Goal: Task Accomplishment & Management: Manage account settings

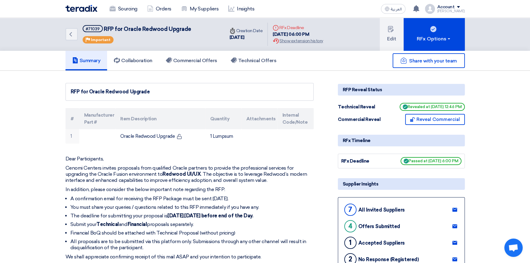
click at [79, 9] on img at bounding box center [81, 8] width 32 height 7
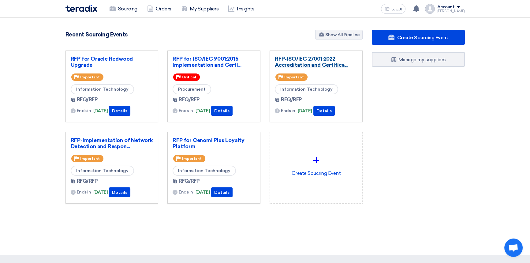
click at [313, 62] on link "RFP-ISO/IEC 27001:2022 Accreditation and Certifica..." at bounding box center [316, 62] width 83 height 12
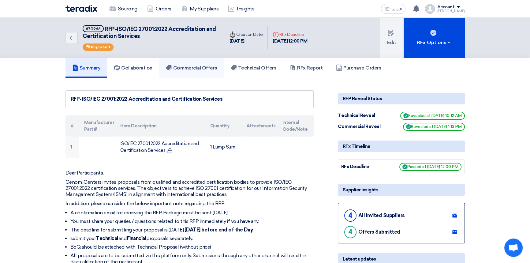
click at [197, 68] on h5 "Commercial Offers" at bounding box center [191, 68] width 51 height 6
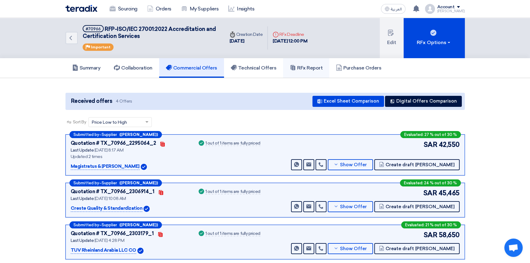
click at [310, 67] on h5 "RFx Report" at bounding box center [306, 68] width 33 height 6
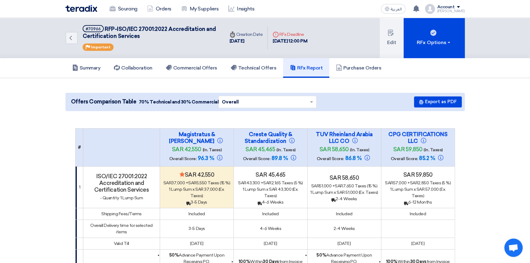
click at [257, 67] on h5 "Technical Offers" at bounding box center [254, 68] width 46 height 6
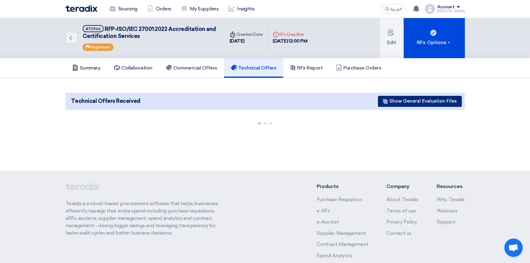
click at [413, 102] on button "Show General Evaluation Files" at bounding box center [420, 101] width 84 height 11
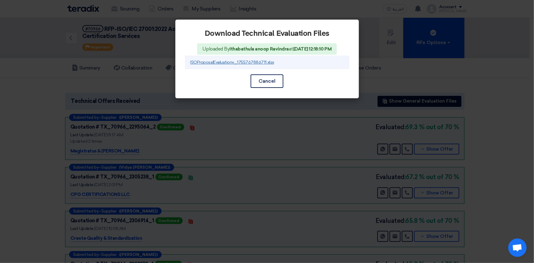
click at [244, 62] on link "ISOProposalEvaluationv_1755767886711.xlsx" at bounding box center [232, 62] width 84 height 5
click at [263, 82] on button "Cancel" at bounding box center [267, 80] width 33 height 13
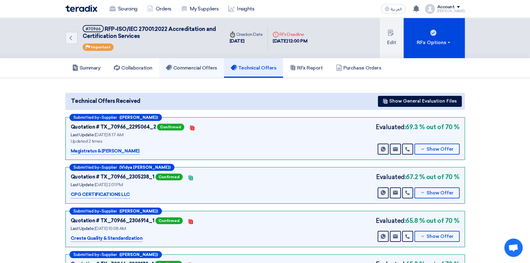
click at [204, 68] on h5 "Commercial Offers" at bounding box center [191, 68] width 51 height 6
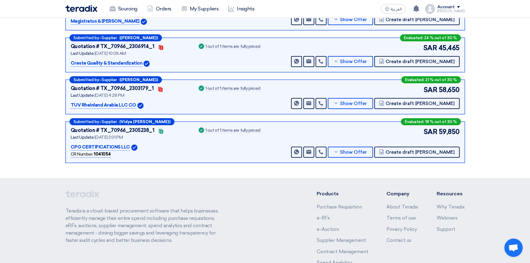
scroll to position [31, 0]
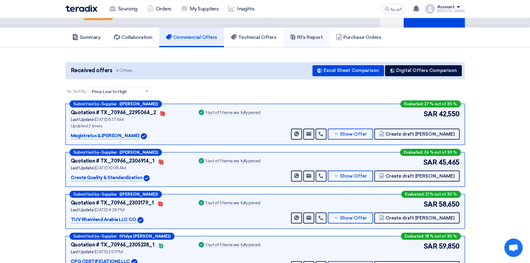
click at [312, 38] on h5 "RFx Report" at bounding box center [306, 37] width 33 height 6
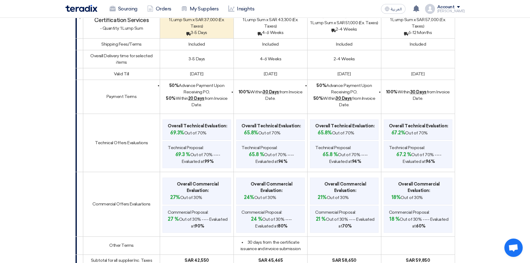
scroll to position [0, 0]
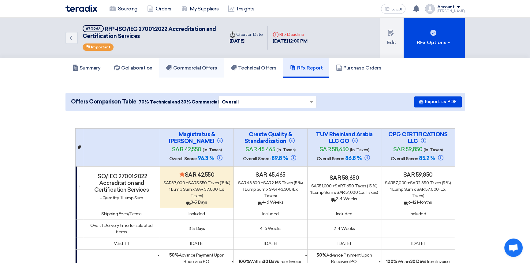
click at [196, 72] on link "Commercial Offers" at bounding box center [191, 68] width 65 height 20
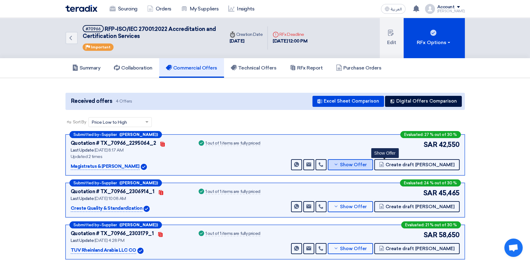
click at [367, 163] on span "Show Offer" at bounding box center [353, 165] width 27 height 5
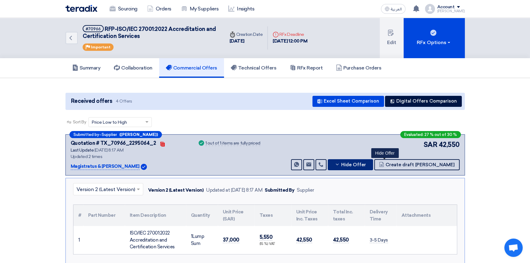
click at [366, 163] on span "Hide Offer" at bounding box center [353, 165] width 25 height 5
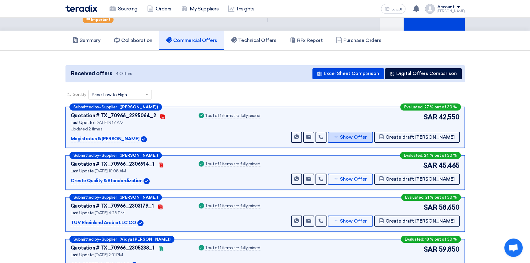
scroll to position [55, 0]
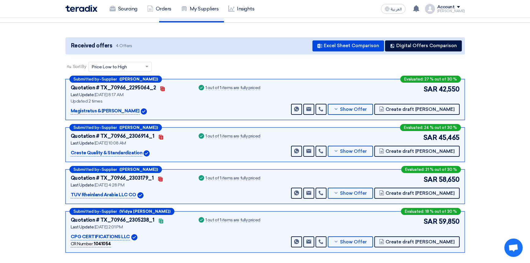
click at [493, 122] on section "Received offers 4 Offers Excel Sheet Comparison Digital Offers Comparison Sort …" at bounding box center [265, 145] width 530 height 245
click at [419, 10] on use at bounding box center [416, 8] width 6 height 7
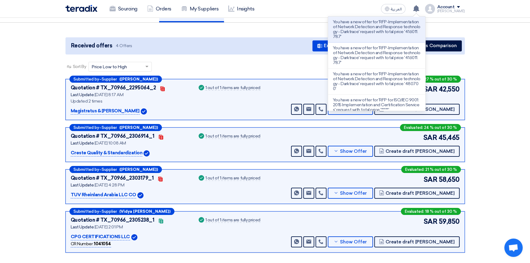
click at [506, 69] on section "Received offers 4 Offers Excel Sheet Comparison Digital Offers Comparison Sort …" at bounding box center [265, 145] width 530 height 245
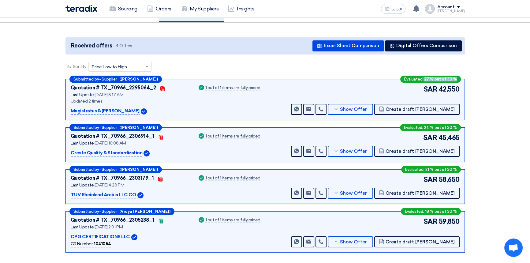
drag, startPoint x: 425, startPoint y: 79, endPoint x: 458, endPoint y: 80, distance: 32.4
click at [458, 80] on div "Evaluated: 27 % out of 30 %" at bounding box center [430, 79] width 61 height 7
click at [487, 119] on section "Received offers 4 Offers Excel Sheet Comparison Digital Offers Comparison Sort …" at bounding box center [265, 145] width 530 height 245
click at [367, 109] on span "Show Offer" at bounding box center [353, 109] width 27 height 5
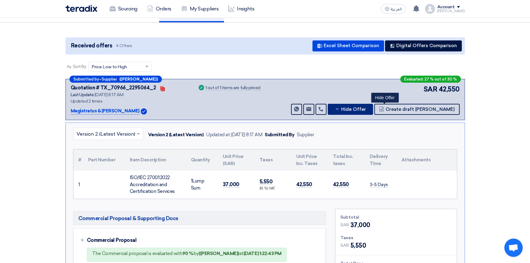
click at [366, 109] on span "Hide Offer" at bounding box center [353, 109] width 25 height 5
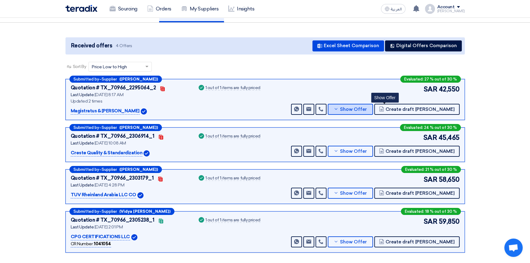
click at [367, 110] on span "Show Offer" at bounding box center [353, 109] width 27 height 5
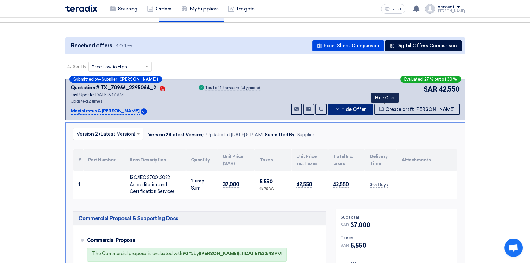
click at [366, 110] on span "Hide Offer" at bounding box center [353, 109] width 25 height 5
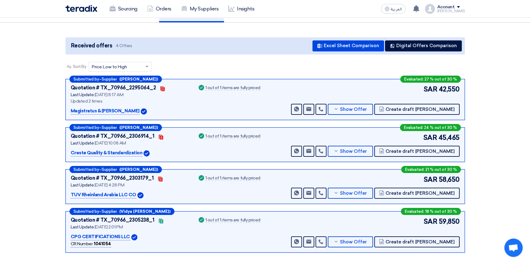
click at [502, 146] on section "Received offers 4 Offers Excel Sheet Comparison Digital Offers Comparison Sort …" at bounding box center [265, 145] width 530 height 245
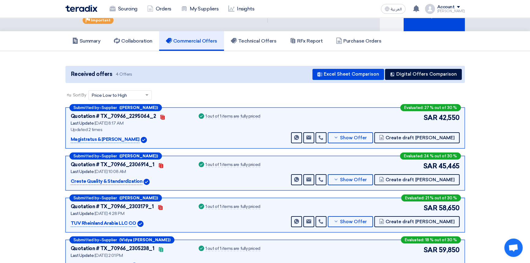
scroll to position [0, 0]
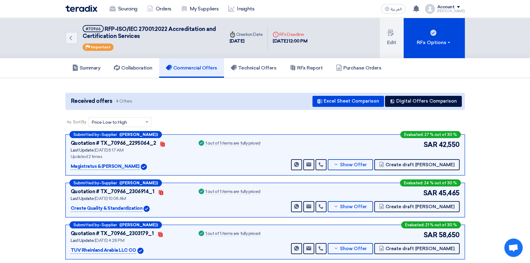
click at [82, 10] on img at bounding box center [81, 8] width 32 height 7
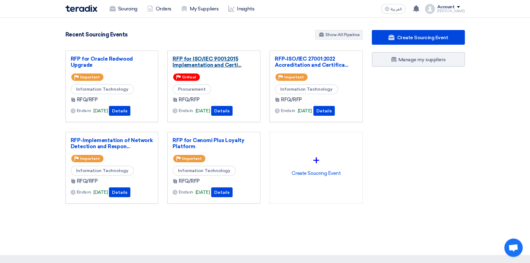
click at [202, 61] on link "RFP for ISO/IEC 9001:2015 Implementation and Certi..." at bounding box center [214, 62] width 83 height 12
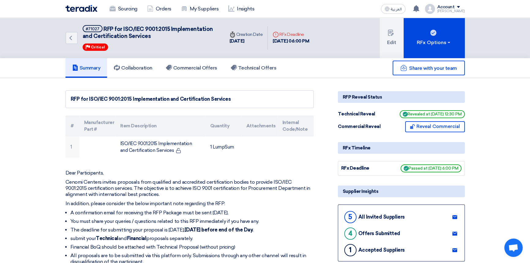
click at [82, 9] on img at bounding box center [81, 8] width 32 height 7
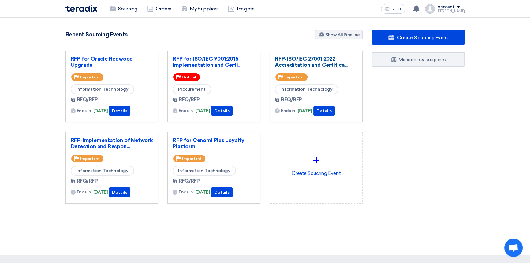
click at [309, 61] on link "RFP-ISO/IEC 27001:2022 Accreditation and Certifica..." at bounding box center [316, 62] width 83 height 12
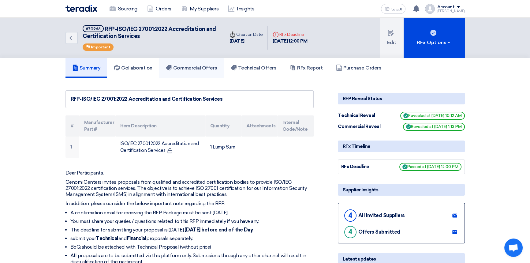
click at [202, 69] on h5 "Commercial Offers" at bounding box center [191, 68] width 51 height 6
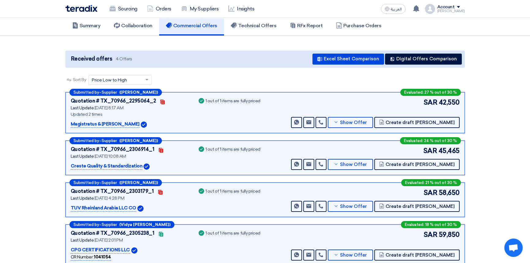
scroll to position [55, 0]
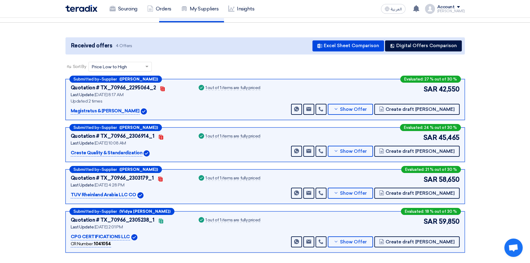
click at [319, 59] on app-buyer-offers "Received offers 4 Offers Excel Sheet Comparison Digital Offers Comparison Sort …" at bounding box center [264, 146] width 399 height 218
click at [367, 108] on span "Show Offer" at bounding box center [353, 109] width 27 height 5
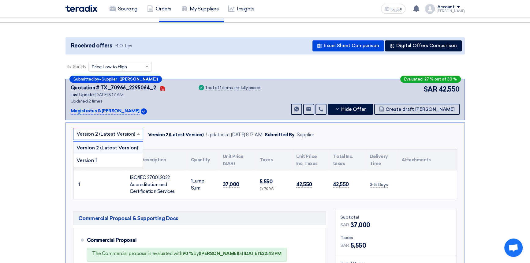
click at [117, 134] on input "text" at bounding box center [105, 134] width 57 height 10
click at [110, 158] on div "Version 1" at bounding box center [107, 160] width 69 height 12
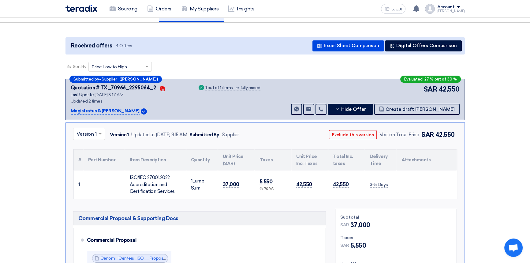
click at [84, 134] on input "text" at bounding box center [86, 134] width 19 height 10
click at [90, 148] on span "Version 2 (Latest Version)" at bounding box center [106, 148] width 59 height 6
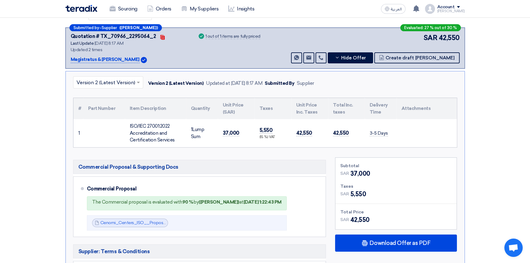
scroll to position [111, 0]
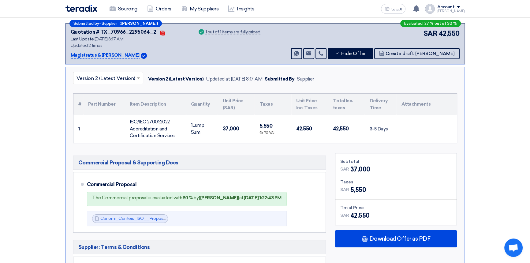
click at [100, 79] on input "text" at bounding box center [105, 78] width 57 height 10
click at [100, 103] on div "Version 1" at bounding box center [107, 105] width 69 height 12
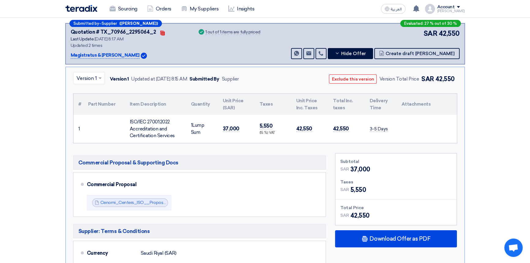
click at [99, 79] on span at bounding box center [101, 77] width 8 height 7
click at [96, 91] on span "Version 2 (Latest Version)" at bounding box center [106, 92] width 59 height 6
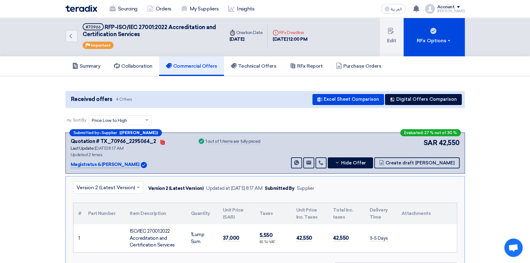
scroll to position [0, 0]
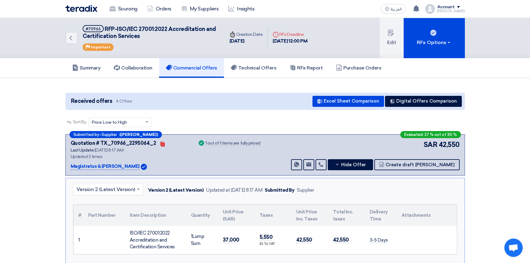
click at [79, 9] on img at bounding box center [81, 8] width 32 height 7
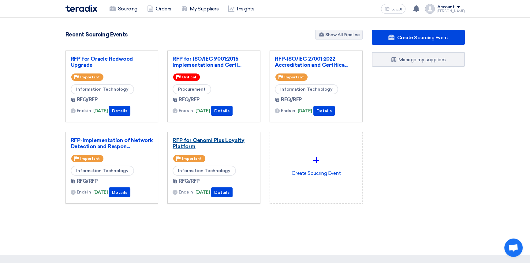
click at [198, 138] on link "RFP for Cenomi Plus Loyalty Platform" at bounding box center [214, 143] width 83 height 12
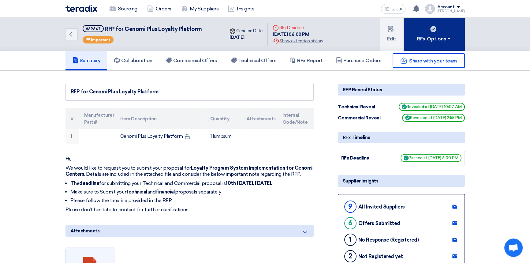
click at [436, 38] on div "RFx Options" at bounding box center [434, 38] width 35 height 7
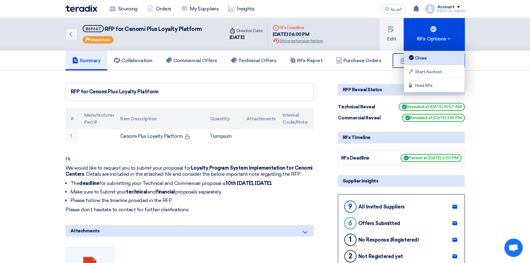
click at [423, 57] on div "Close" at bounding box center [434, 57] width 53 height 7
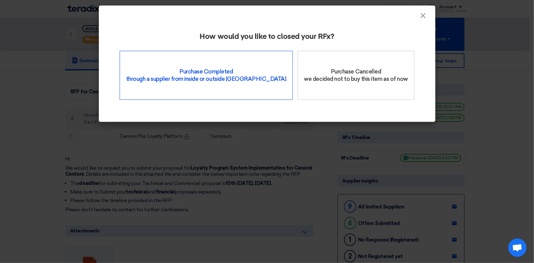
click at [217, 75] on div "Purchase Completed through a supplier from inside or outside Teradix" at bounding box center [206, 75] width 173 height 49
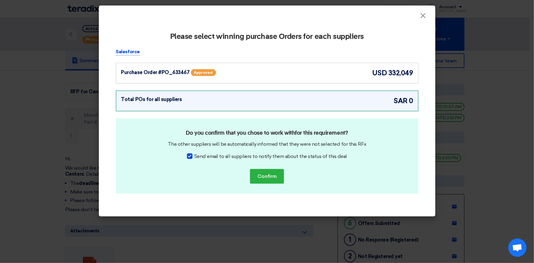
click at [226, 72] on div "Purchase Order #PO_633467 Approved" at bounding box center [180, 72] width 119 height 9
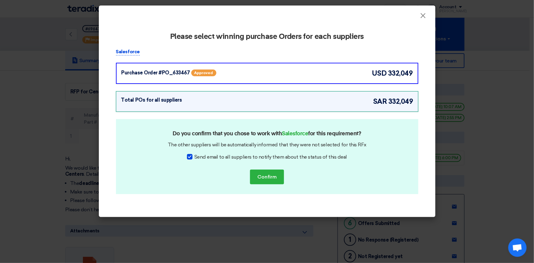
click at [208, 157] on span "Send email to all suppliers to notify them about the status of this deal" at bounding box center [270, 156] width 153 height 7
click at [198, 157] on input "Send email to all suppliers to notify them about the status of this deal" at bounding box center [196, 155] width 4 height 4
checkbox input "false"
click at [268, 178] on button "Confirm" at bounding box center [267, 177] width 34 height 15
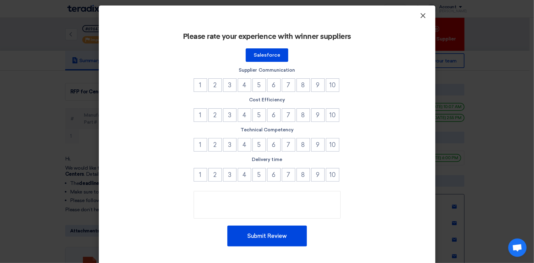
click at [422, 15] on span "×" at bounding box center [423, 17] width 6 height 12
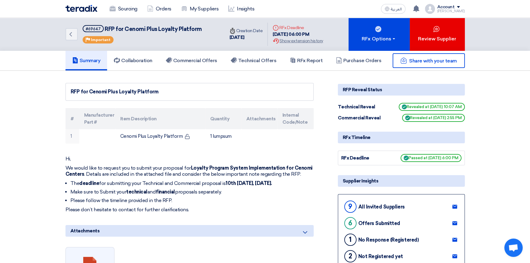
click at [76, 9] on img at bounding box center [81, 8] width 32 height 7
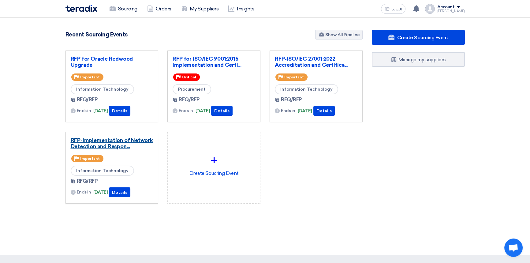
click at [104, 142] on link "RFP-Implementation of Network Detection and Respon..." at bounding box center [112, 143] width 83 height 12
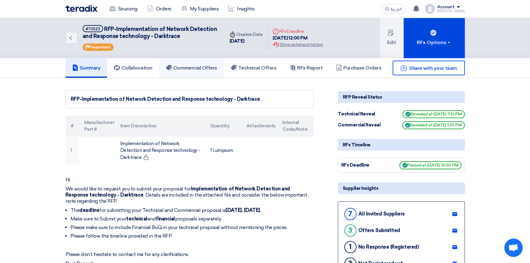
click at [204, 69] on h5 "Commercial Offers" at bounding box center [191, 68] width 51 height 6
